Goal: Transaction & Acquisition: Purchase product/service

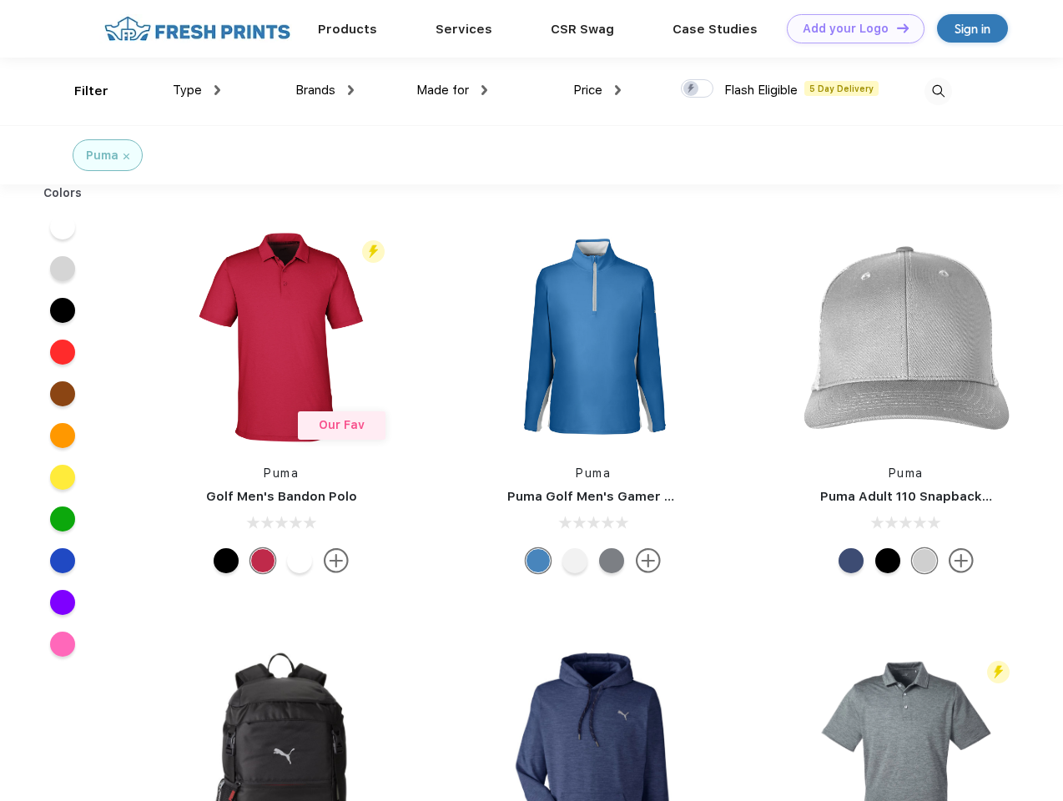
scroll to position [1, 0]
click at [849, 28] on link "Add your Logo Design Tool" at bounding box center [855, 28] width 138 height 29
click at [0, 0] on div "Design Tool" at bounding box center [0, 0] width 0 height 0
click at [895, 28] on link "Add your Logo Design Tool" at bounding box center [855, 28] width 138 height 29
click at [80, 91] on div "Filter" at bounding box center [91, 91] width 34 height 19
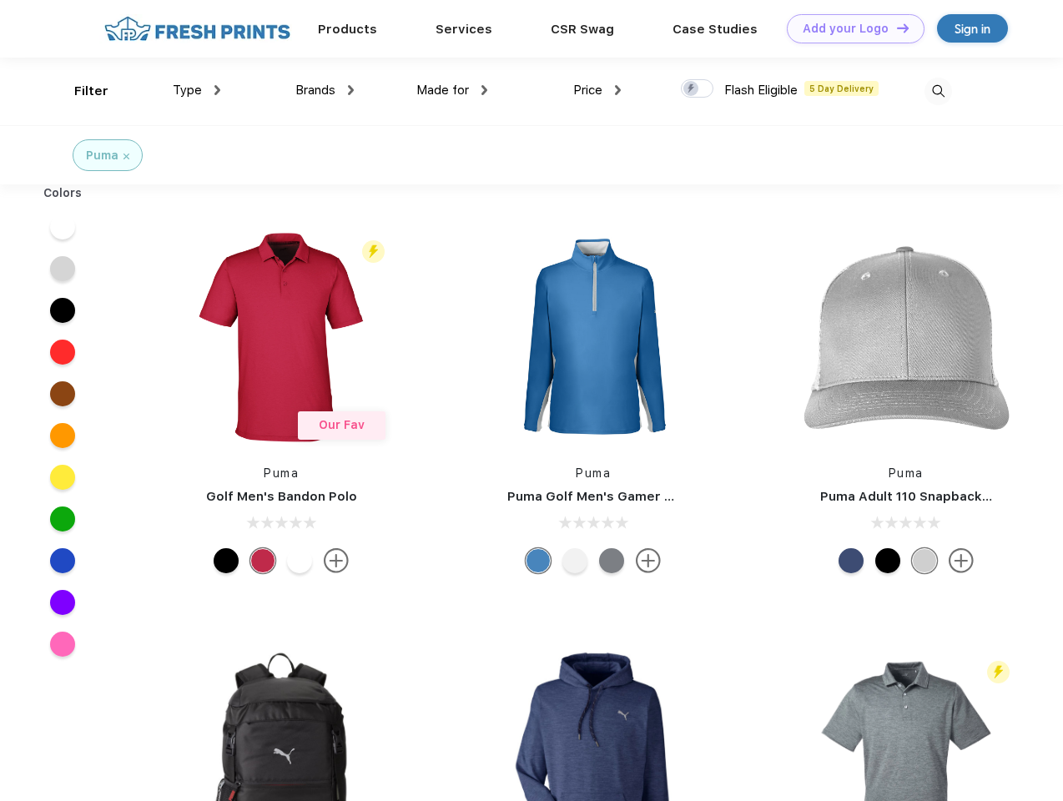
click at [197, 90] on span "Type" at bounding box center [187, 90] width 29 height 15
click at [324, 90] on span "Brands" at bounding box center [315, 90] width 40 height 15
click at [452, 90] on span "Made for" at bounding box center [442, 90] width 53 height 15
click at [597, 90] on span "Price" at bounding box center [587, 90] width 29 height 15
click at [697, 89] on div at bounding box center [697, 88] width 33 height 18
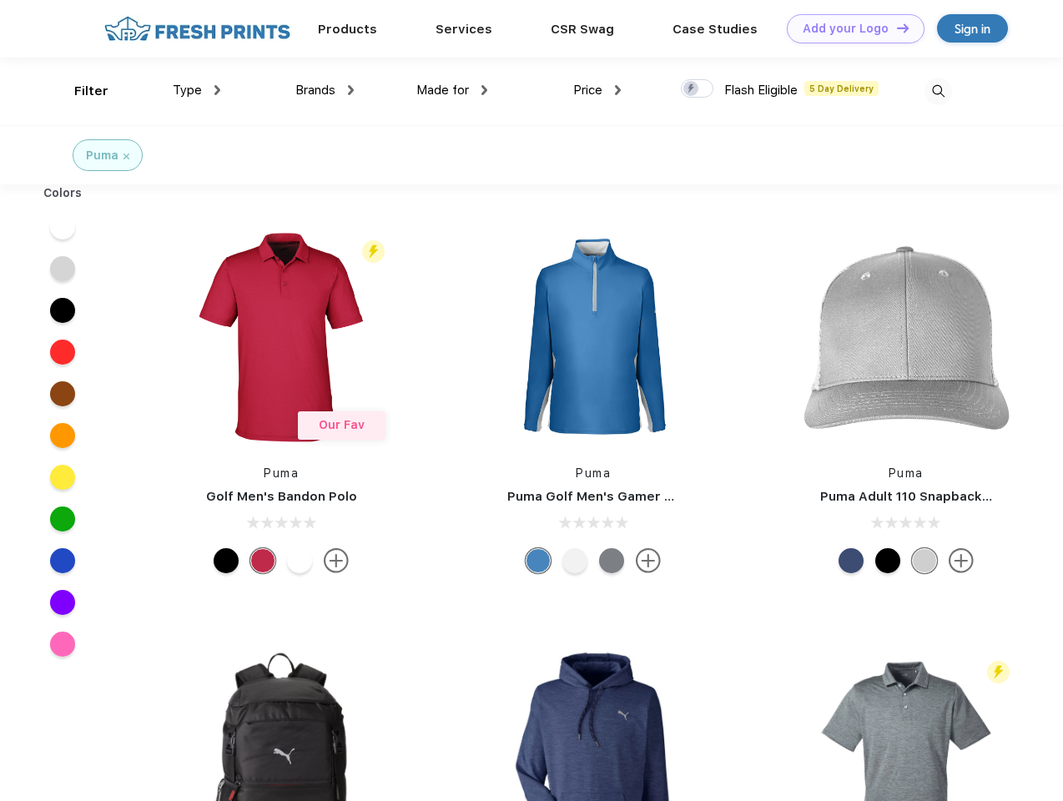
click at [691, 89] on input "checkbox" at bounding box center [686, 83] width 11 height 11
click at [937, 91] on img at bounding box center [938, 92] width 28 height 28
